Goal: Task Accomplishment & Management: Use online tool/utility

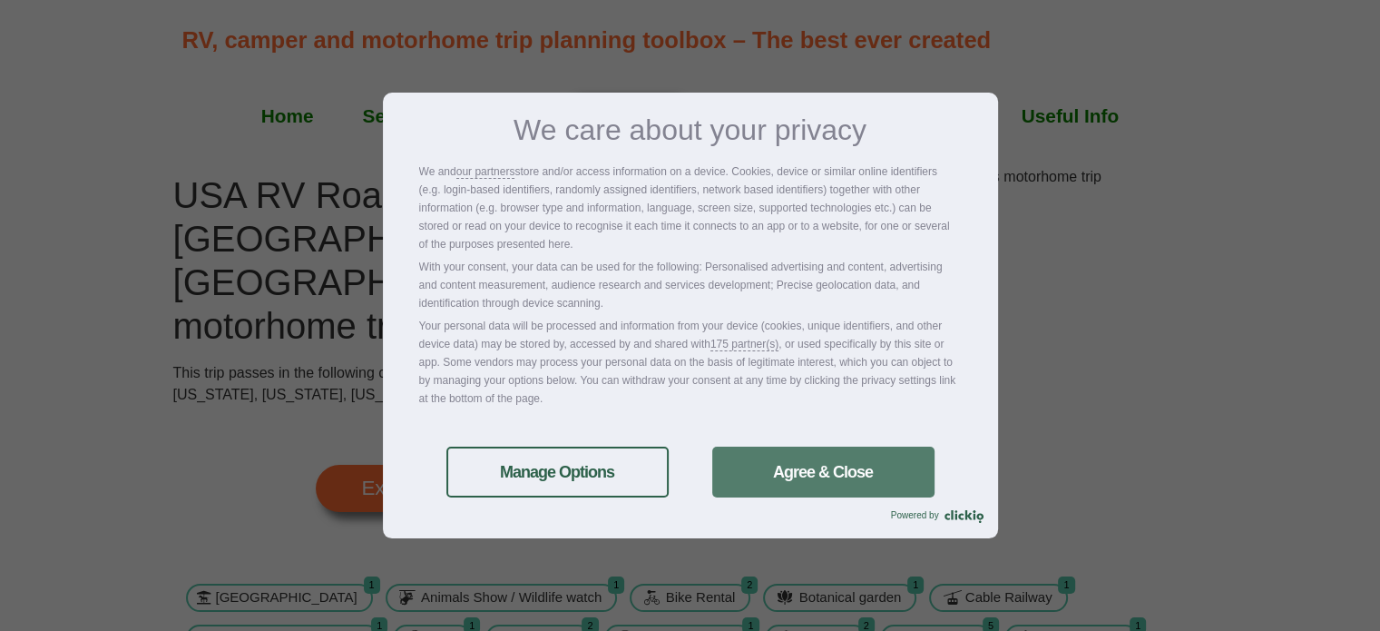
click at [797, 487] on link "Agree & Close" at bounding box center [823, 471] width 222 height 51
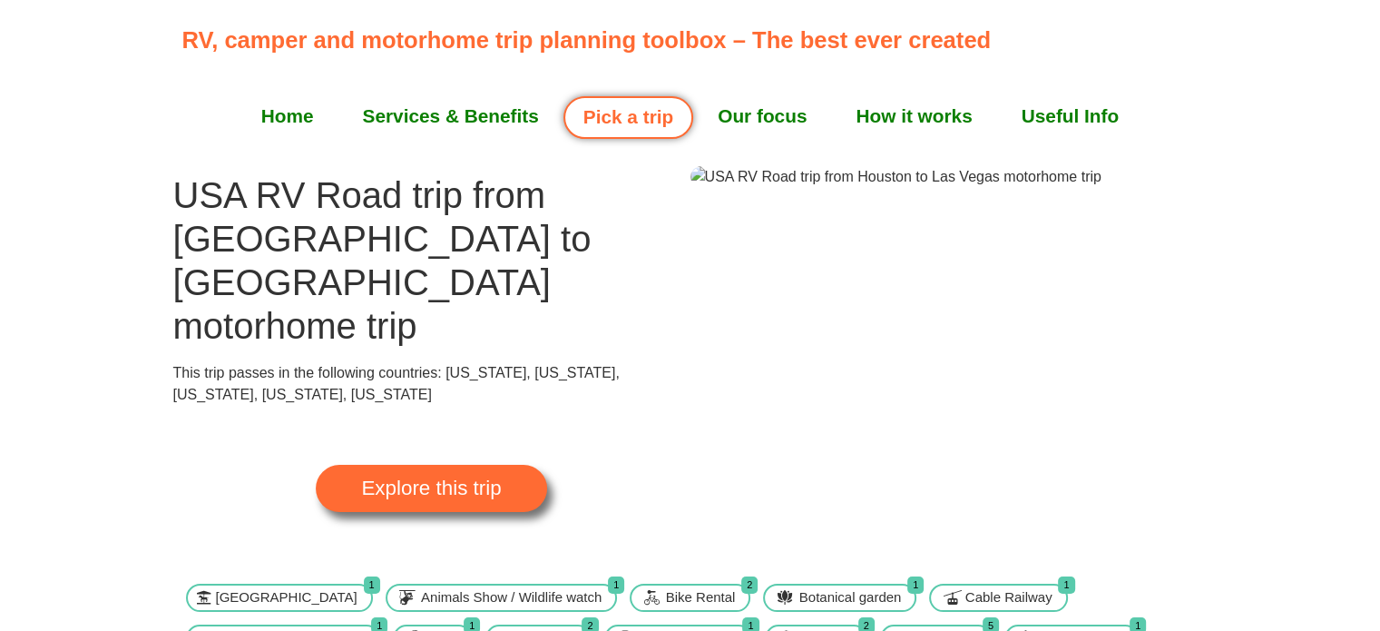
click at [913, 188] on img at bounding box center [896, 177] width 411 height 22
click at [432, 478] on span "Explore this trip" at bounding box center [431, 488] width 140 height 20
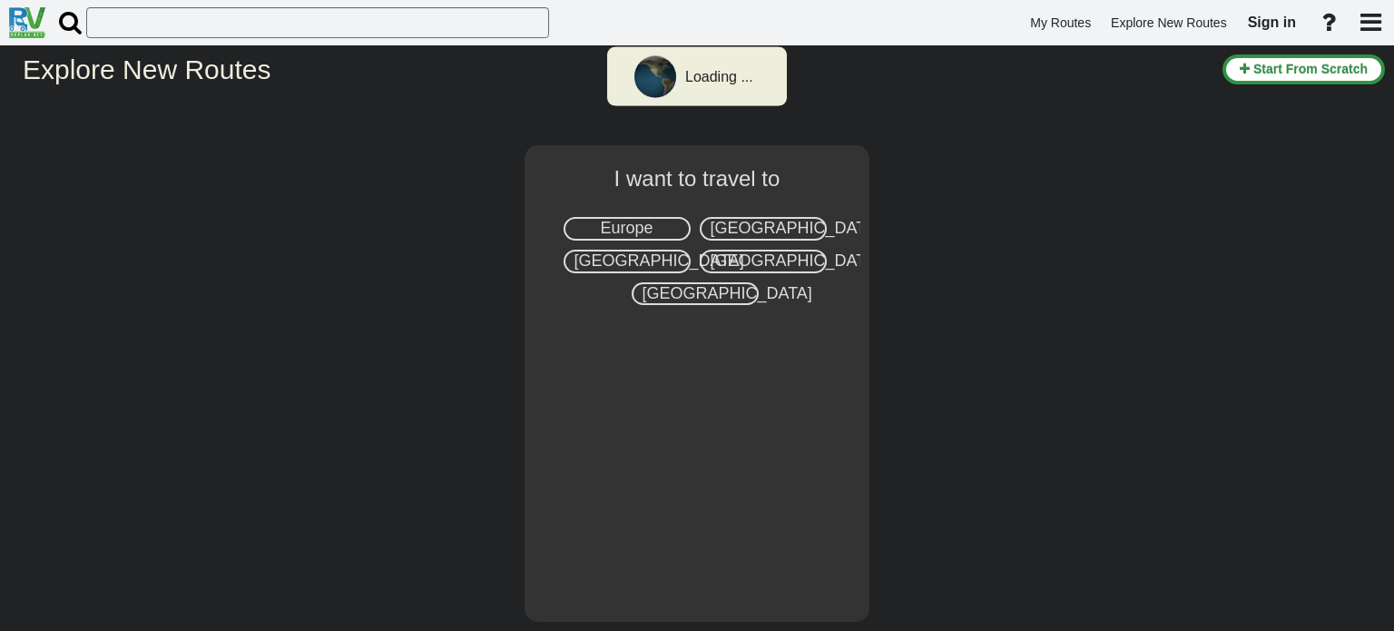
select select "number:2"
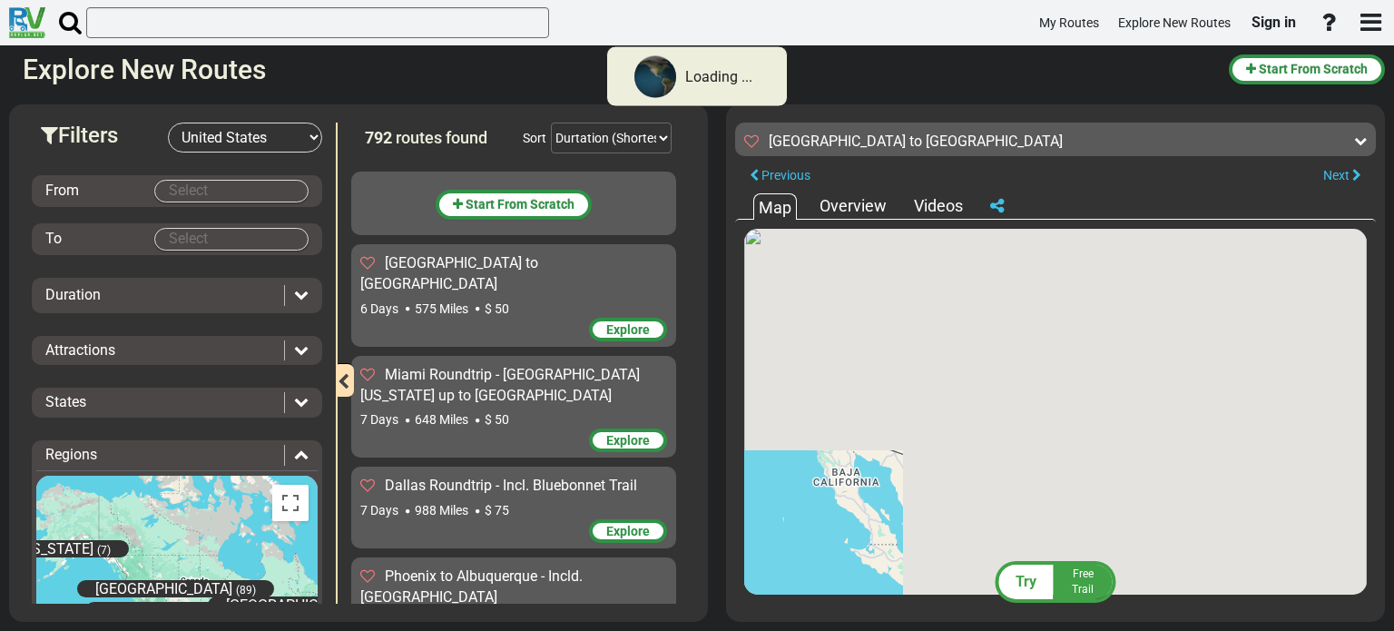
scroll to position [45726, 0]
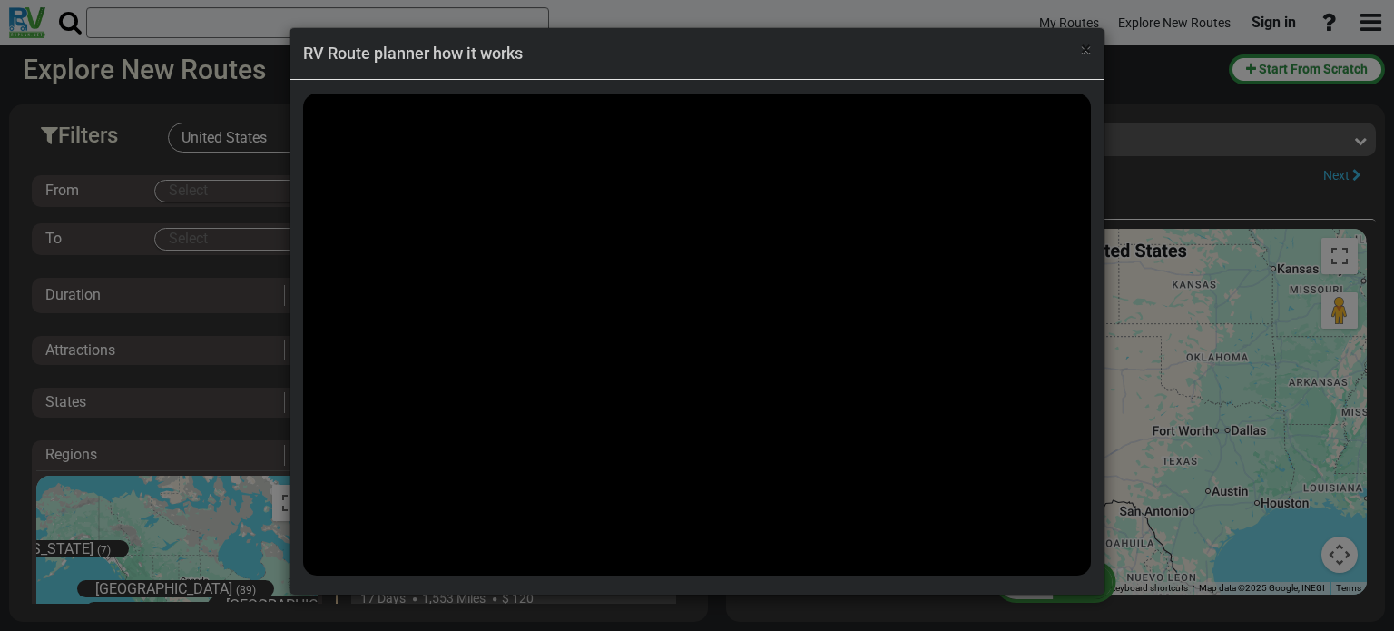
click at [1087, 54] on span "×" at bounding box center [1086, 49] width 10 height 22
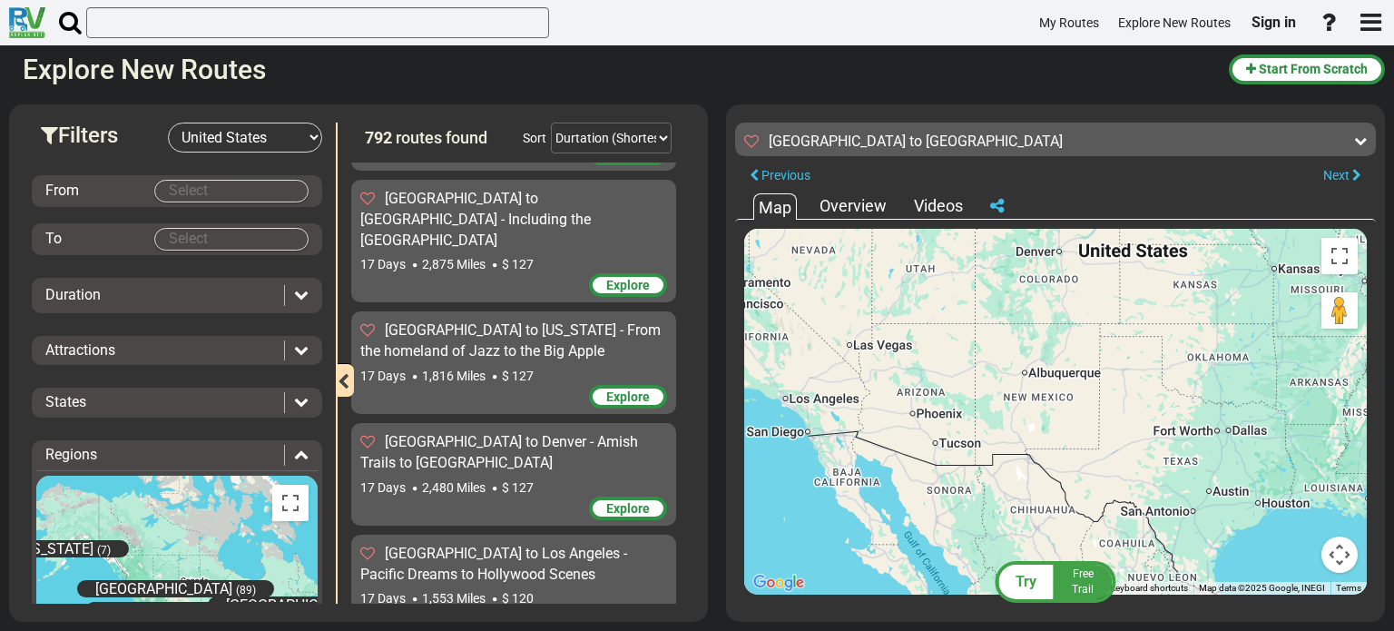
click at [175, 187] on body "My Routes Explore New Routes Sign in ×" at bounding box center [697, 315] width 1394 height 631
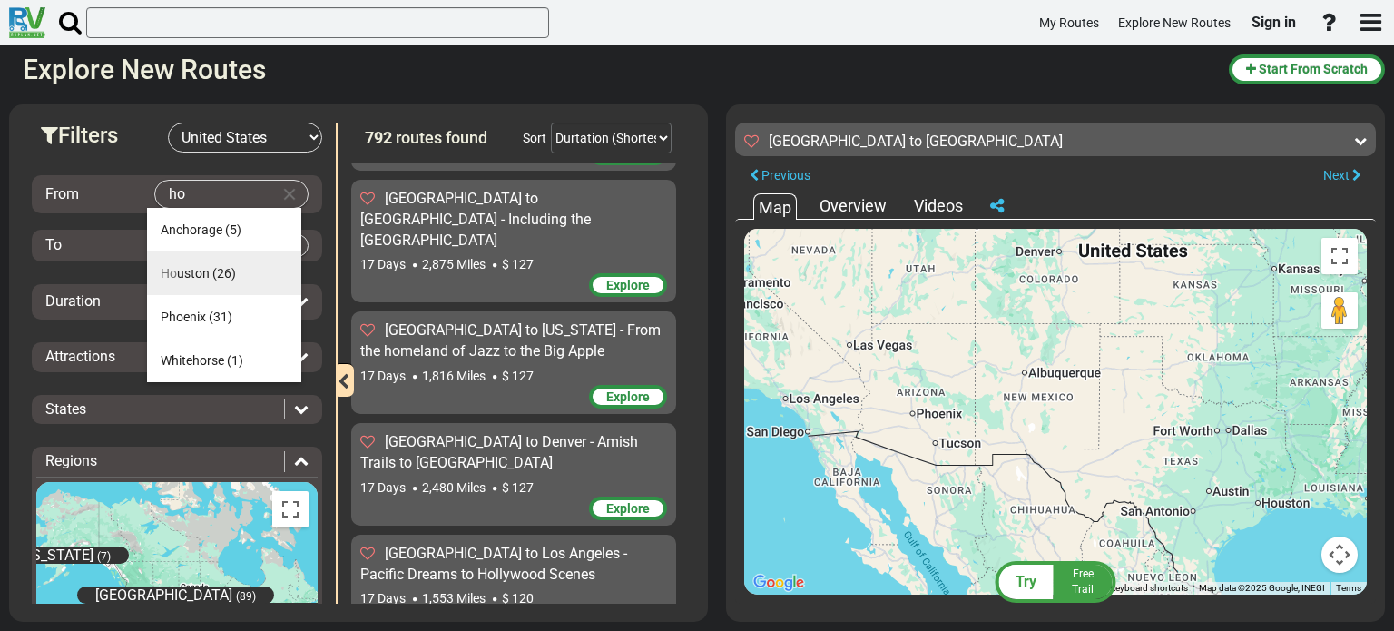
click at [178, 262] on li "Ho uston (26)" at bounding box center [224, 273] width 154 height 44
type input "[GEOGRAPHIC_DATA]"
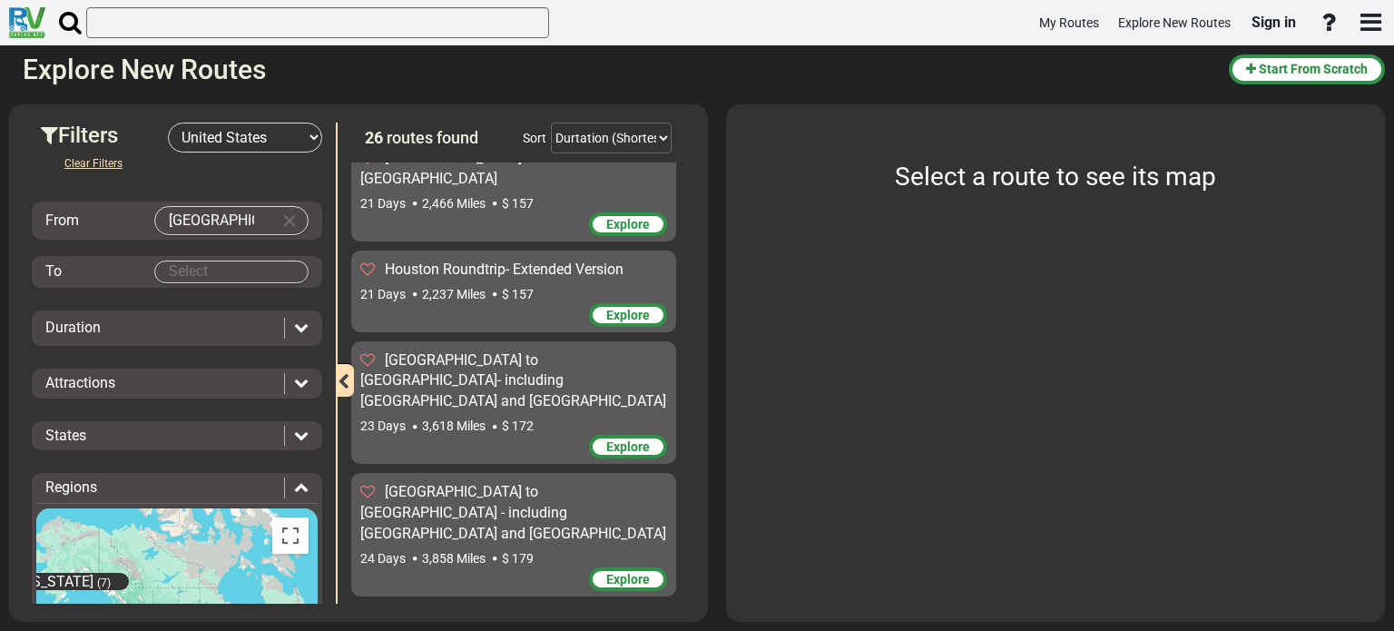
scroll to position [2120, 0]
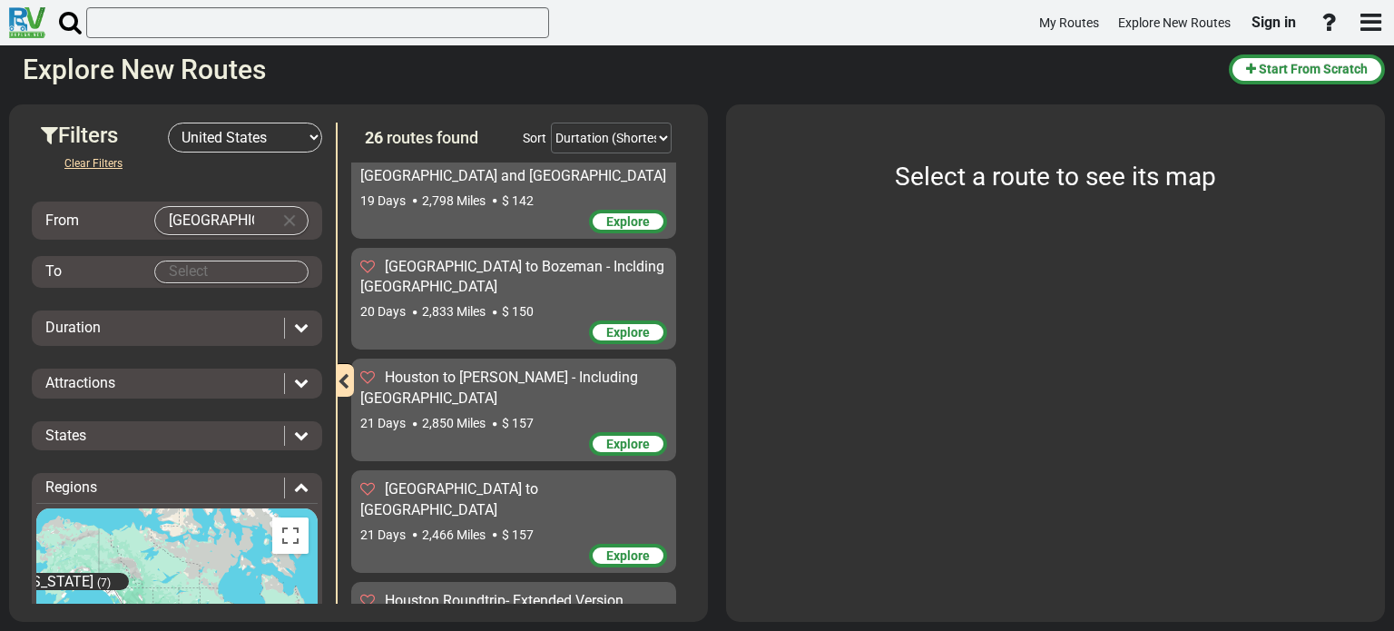
click at [177, 274] on body "My Routes Explore New Routes Sign in ×" at bounding box center [697, 315] width 1394 height 631
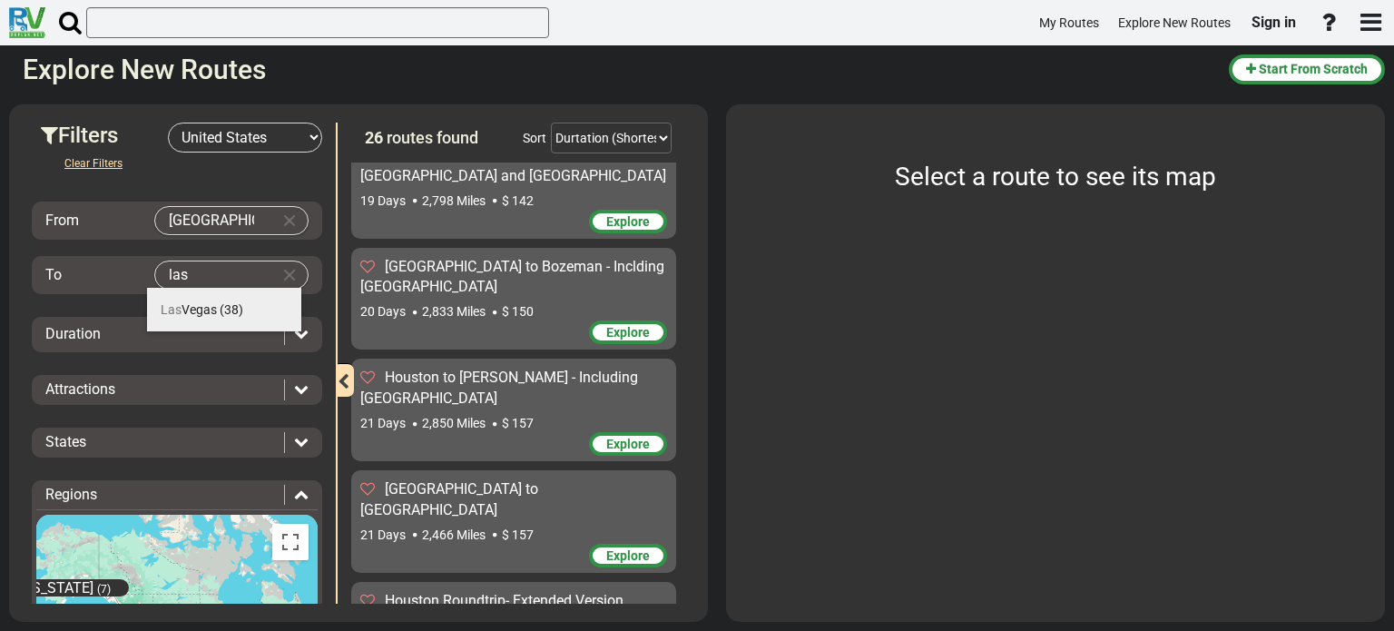
click at [201, 316] on span "[GEOGRAPHIC_DATA]" at bounding box center [189, 309] width 56 height 15
type input "[GEOGRAPHIC_DATA]"
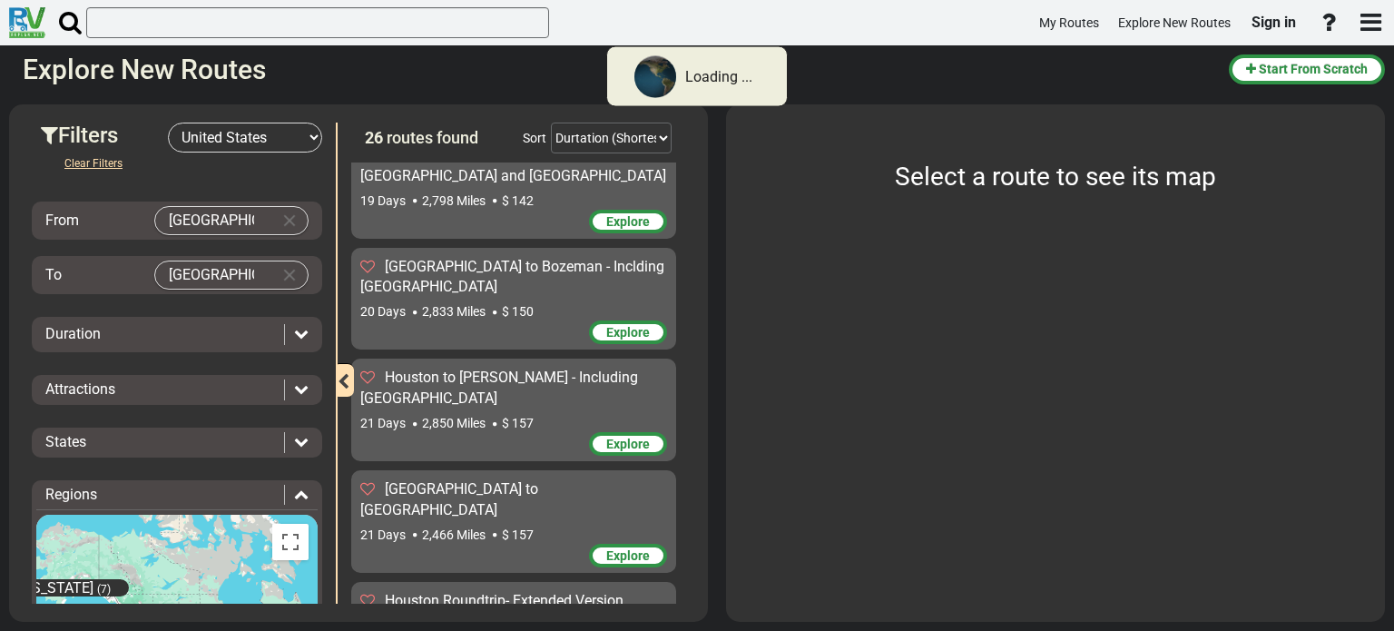
scroll to position [0, 0]
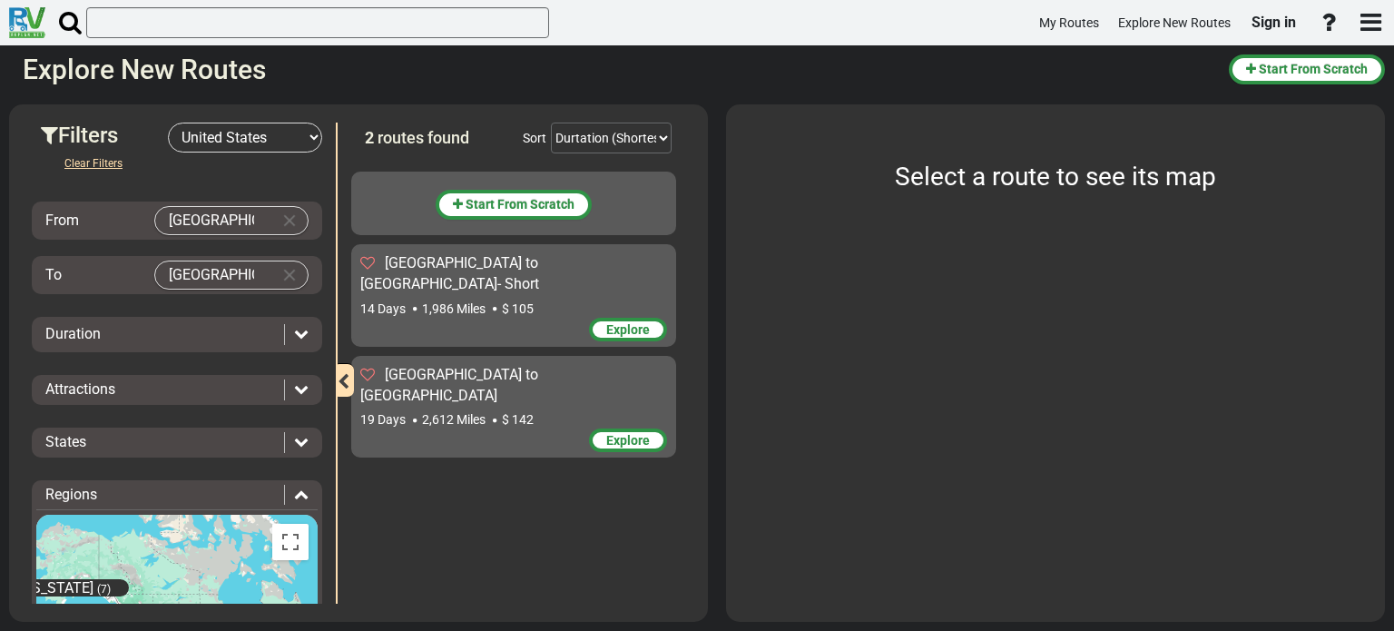
click at [75, 284] on div "To [GEOGRAPHIC_DATA]" at bounding box center [176, 274] width 281 height 29
click at [309, 274] on div "To [GEOGRAPHIC_DATA]" at bounding box center [176, 274] width 281 height 29
click at [294, 326] on icon at bounding box center [301, 333] width 15 height 15
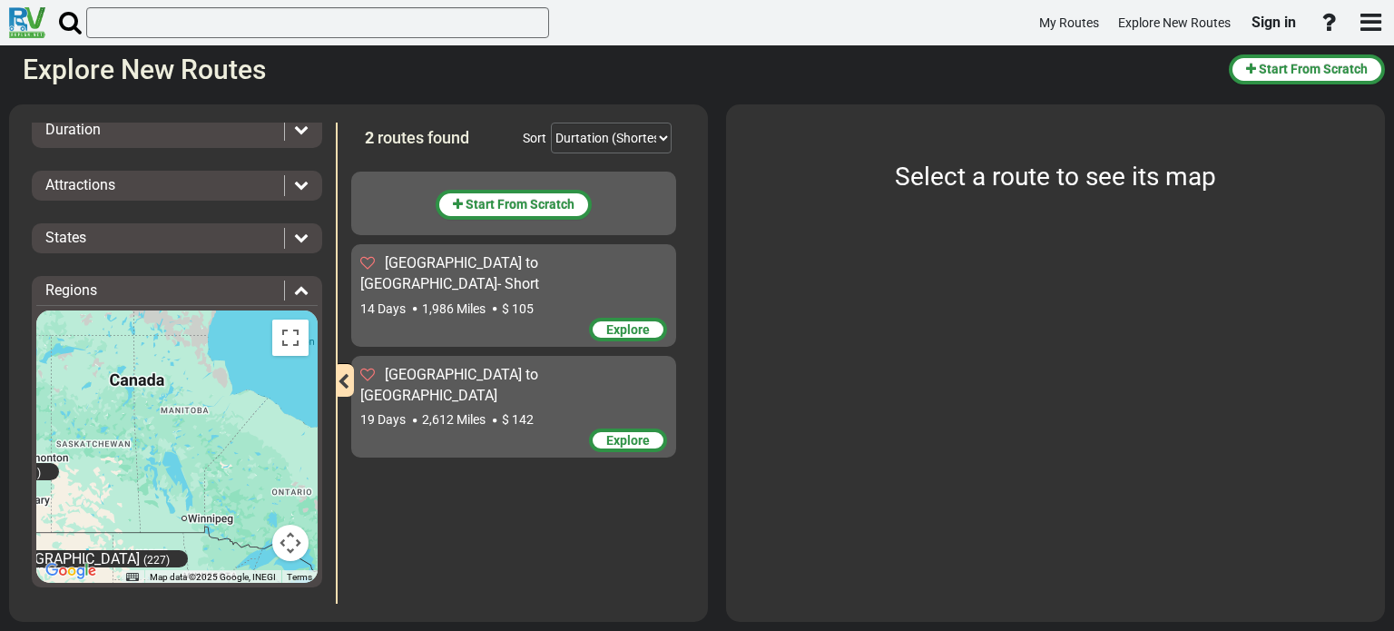
scroll to position [202, 0]
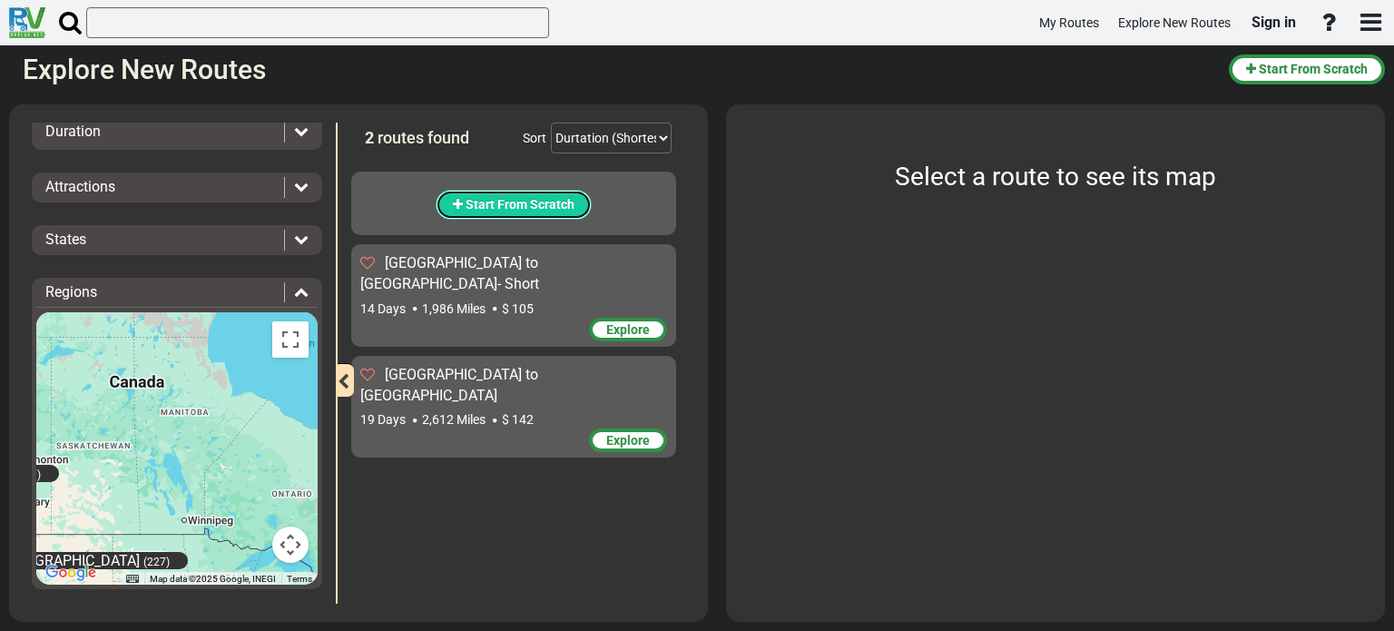
click at [497, 201] on span "Start From Scratch" at bounding box center [520, 204] width 109 height 15
